Goal: Feedback & Contribution: Contribute content

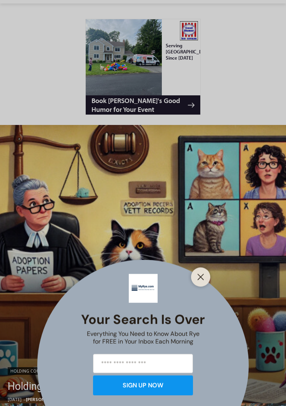
scroll to position [153, 0]
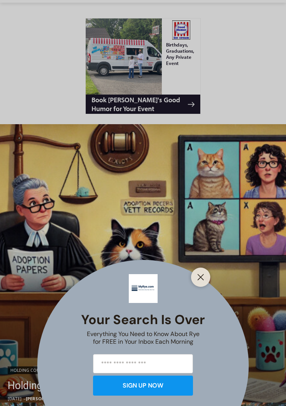
click at [200, 280] on line "Close" at bounding box center [200, 277] width 5 height 5
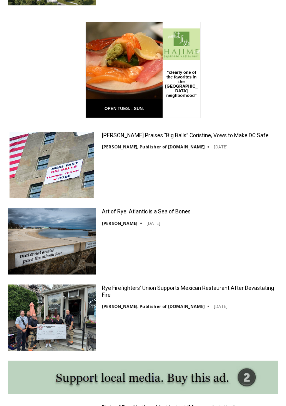
scroll to position [1102, 0]
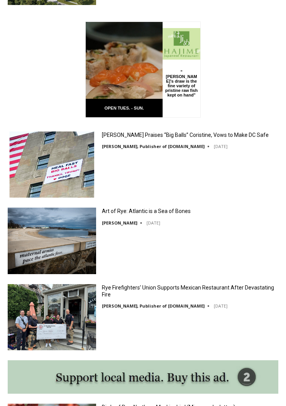
click at [72, 319] on img at bounding box center [52, 318] width 88 height 66
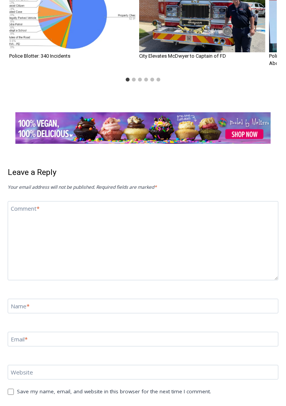
scroll to position [1872, 0]
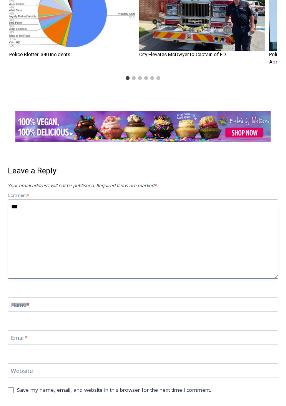
type textarea "***"
type input "*"
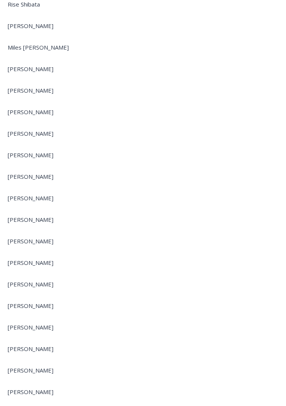
scroll to position [4479, 0]
